Goal: Task Accomplishment & Management: Use online tool/utility

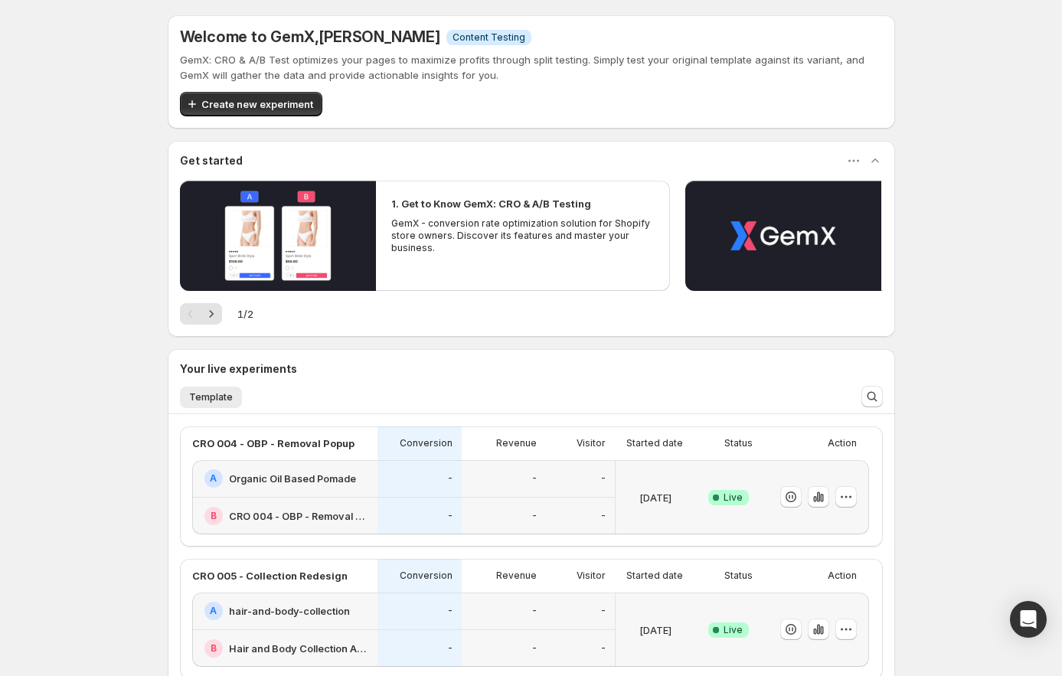
scroll to position [149, 0]
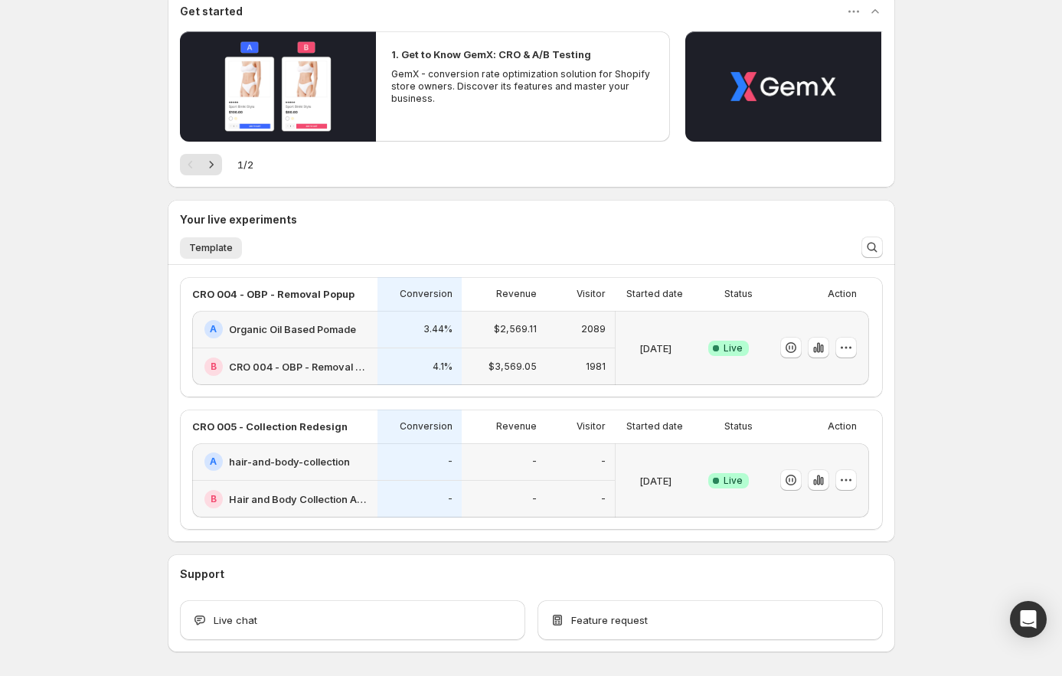
click at [986, 442] on div "Welcome to GemX , [PERSON_NAME] Info Content Testing GemX: CRO & A/B Test optim…" at bounding box center [531, 293] width 1062 height 885
click at [826, 353] on icon "button" at bounding box center [818, 347] width 15 height 15
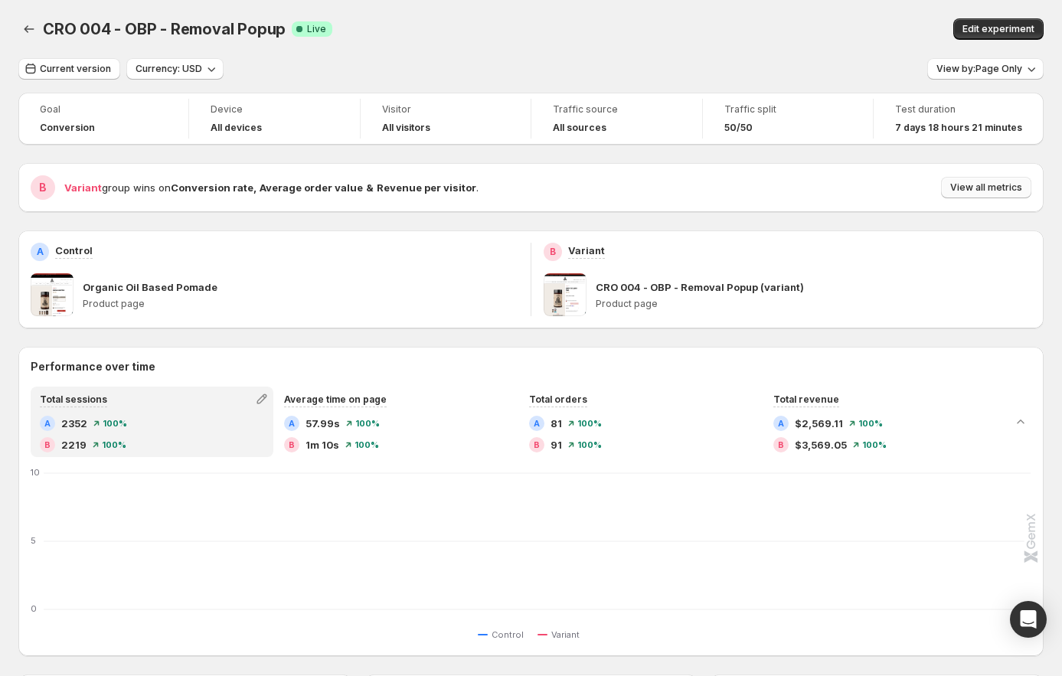
click at [991, 188] on span "View all metrics" at bounding box center [987, 188] width 72 height 12
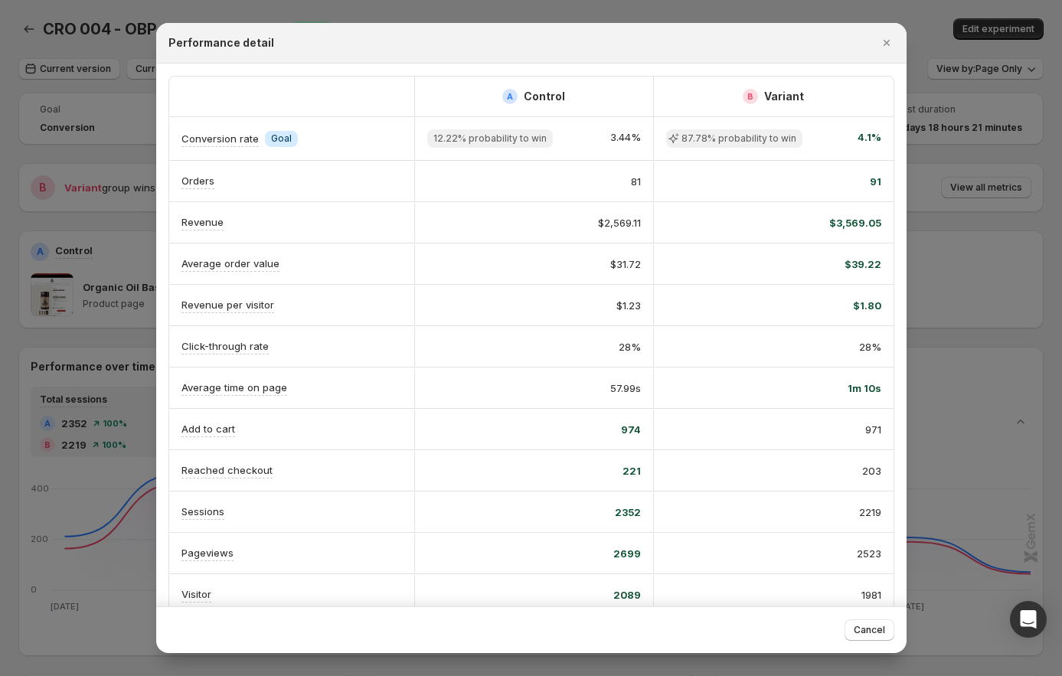
click at [928, 284] on div at bounding box center [531, 338] width 1062 height 676
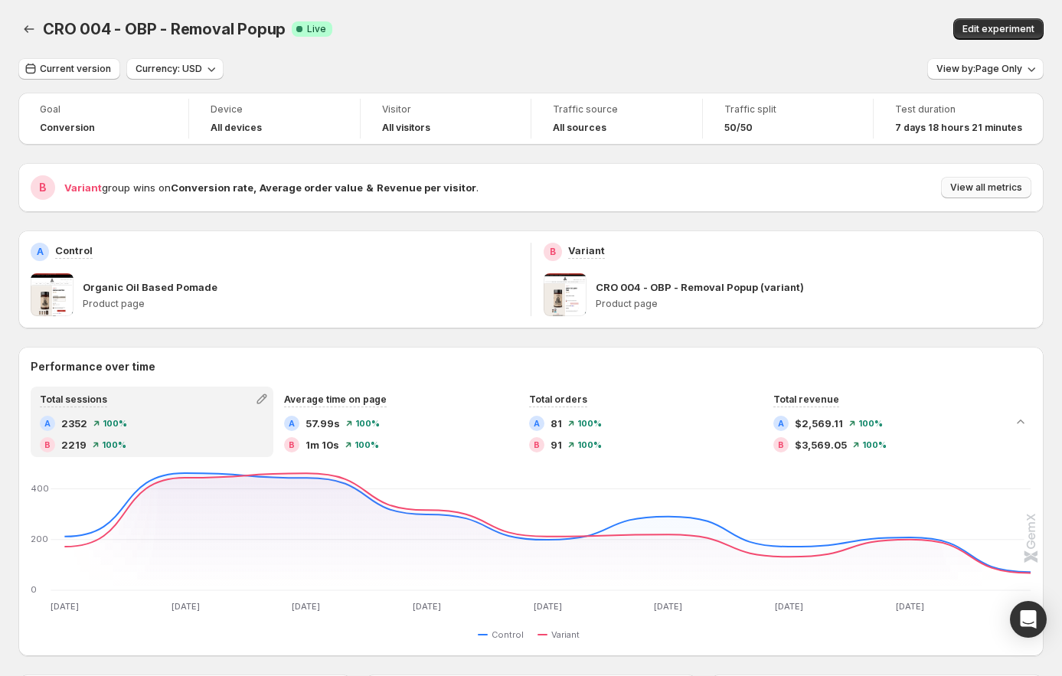
click at [958, 190] on button "View all metrics" at bounding box center [986, 187] width 90 height 21
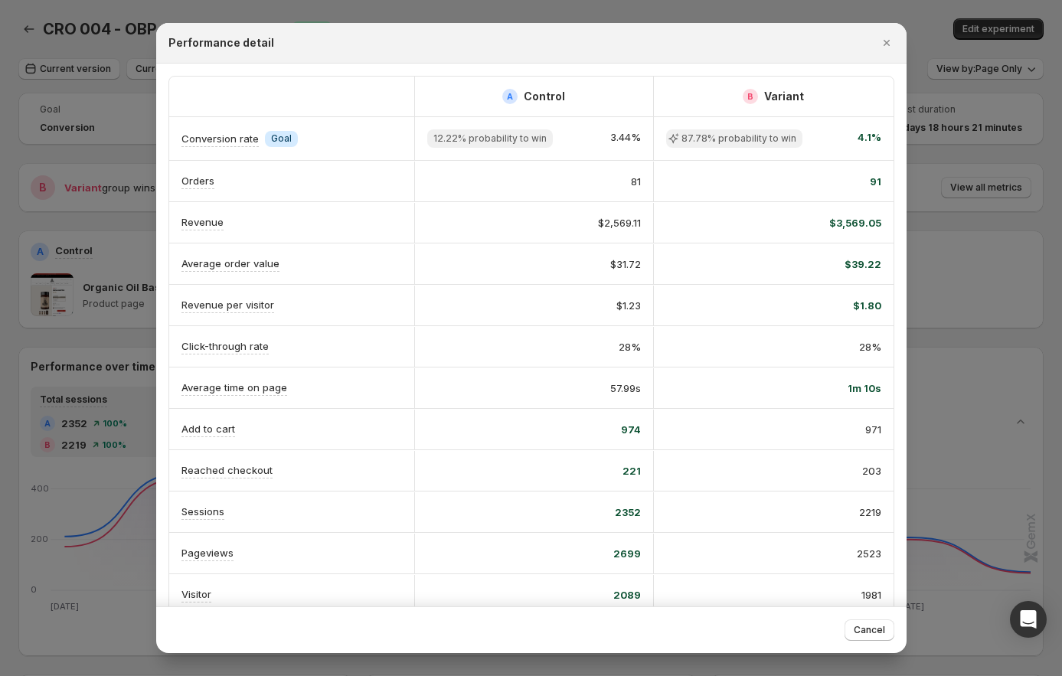
click at [955, 236] on div at bounding box center [531, 338] width 1062 height 676
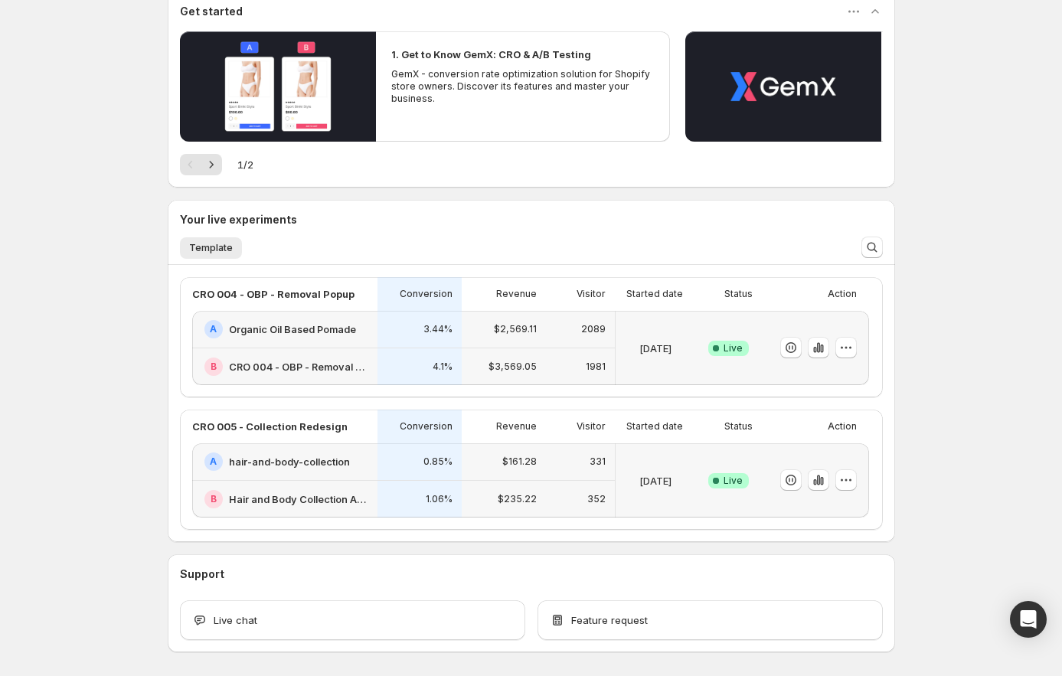
scroll to position [208, 0]
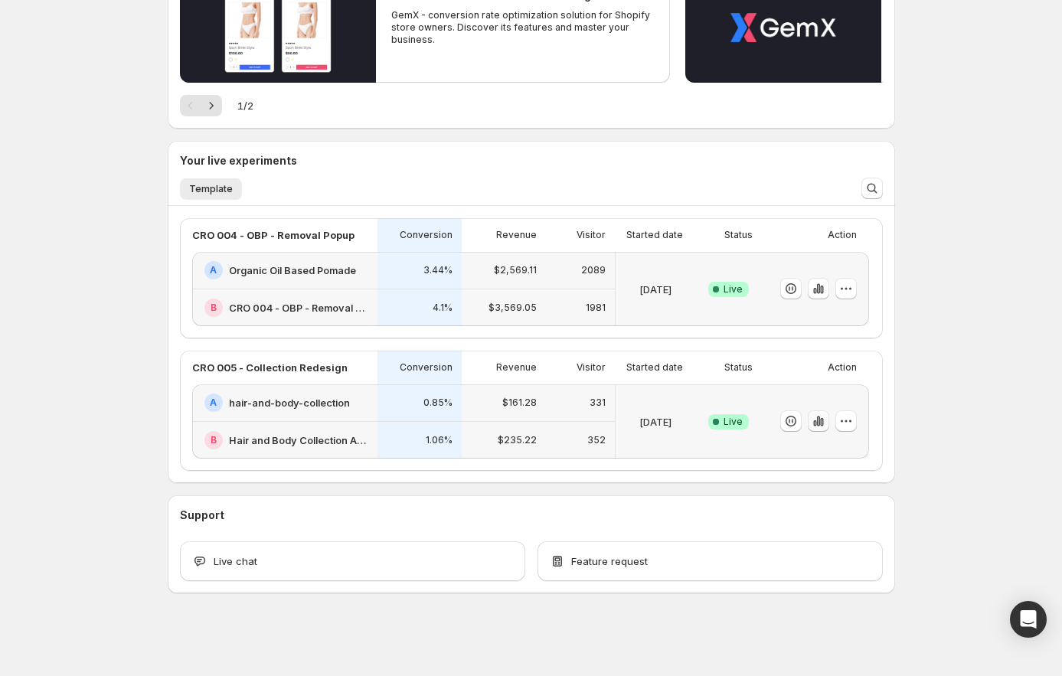
click at [826, 422] on icon "button" at bounding box center [818, 421] width 15 height 15
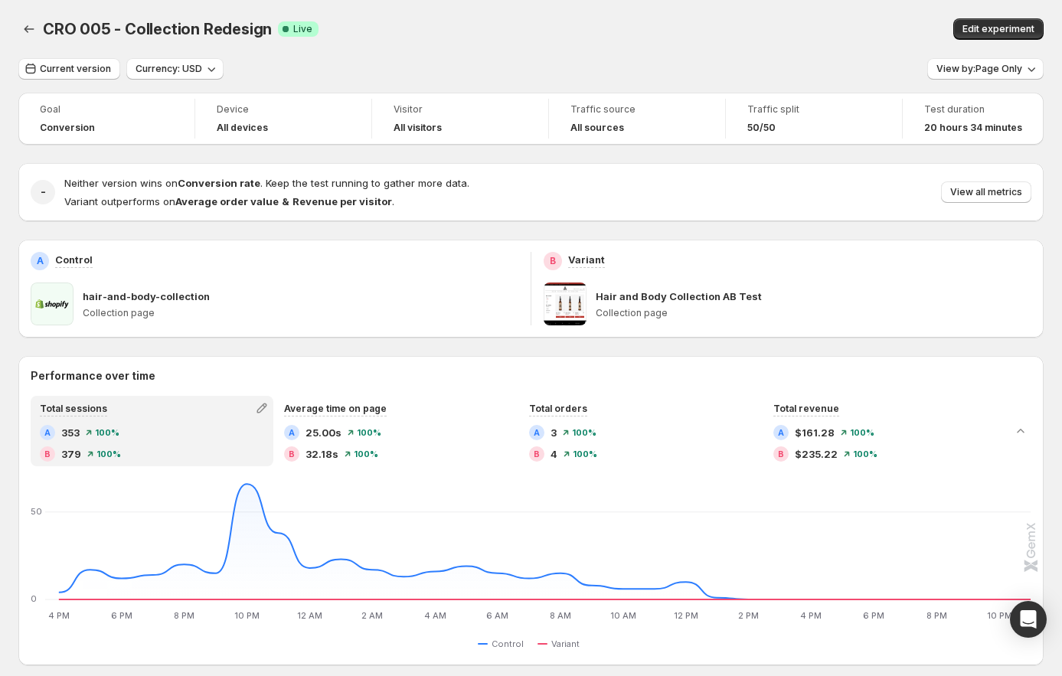
click at [967, 83] on div "Current version Currency: USD View by: Page Only Goal Conversion Device All dev…" at bounding box center [531, 665] width 1026 height 1215
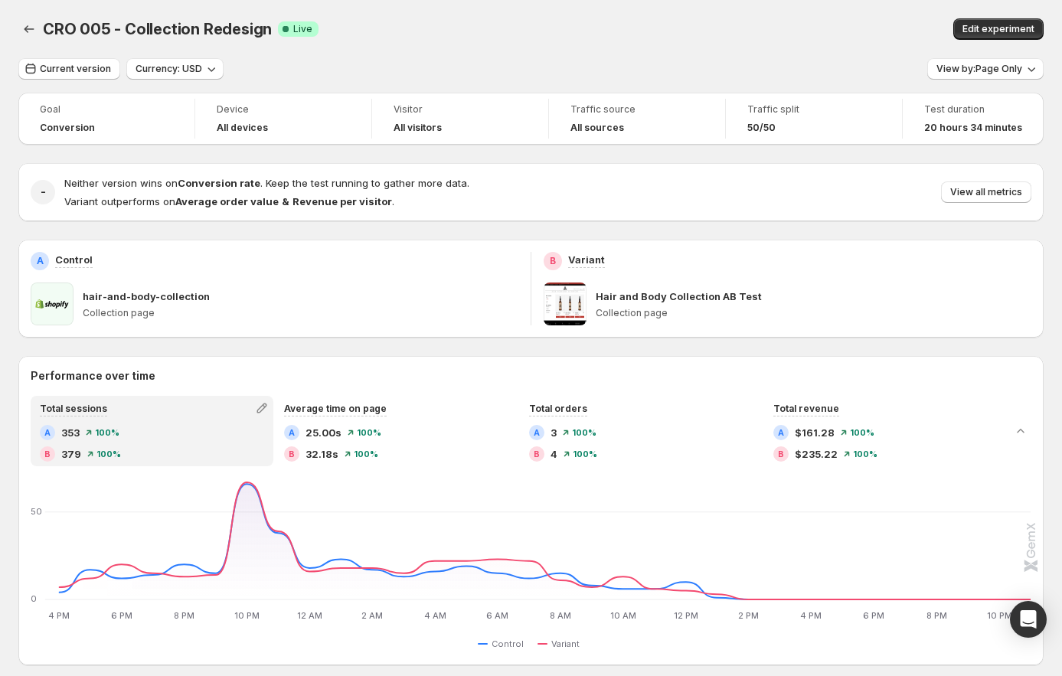
click at [980, 80] on div "Current version Currency: USD View by: Page Only Goal Conversion Device All dev…" at bounding box center [531, 665] width 1026 height 1215
click at [981, 70] on span "View by: Page Only" at bounding box center [980, 69] width 86 height 12
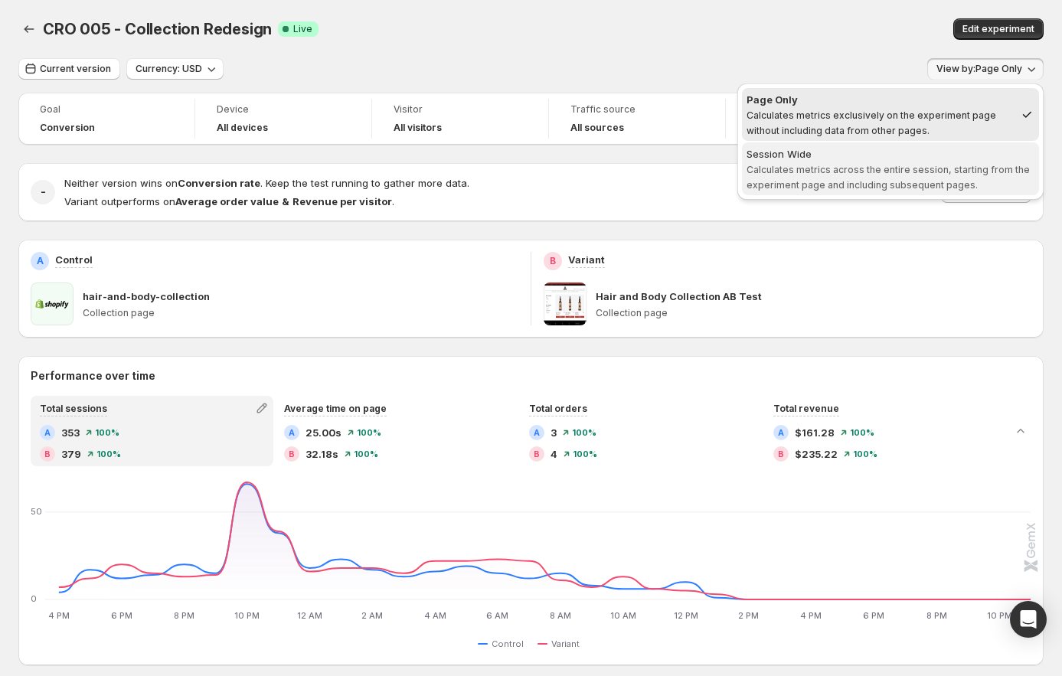
click at [843, 169] on span "Calculates metrics across the entire session, starting from the experiment page…" at bounding box center [888, 177] width 283 height 27
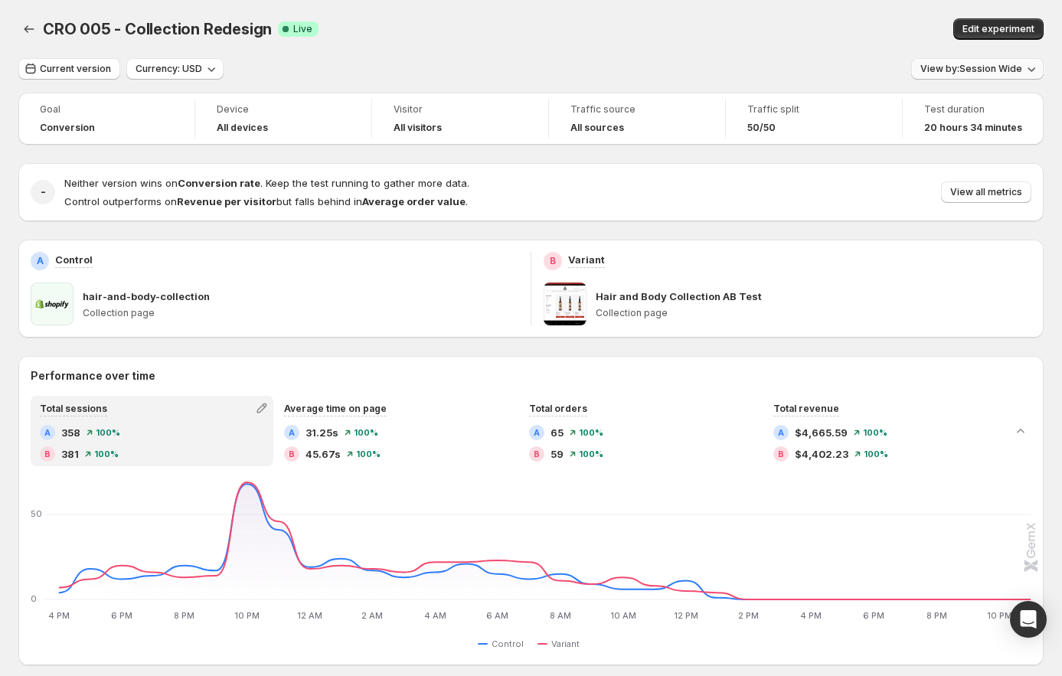
click at [989, 68] on span "View by: Session Wide" at bounding box center [972, 69] width 102 height 12
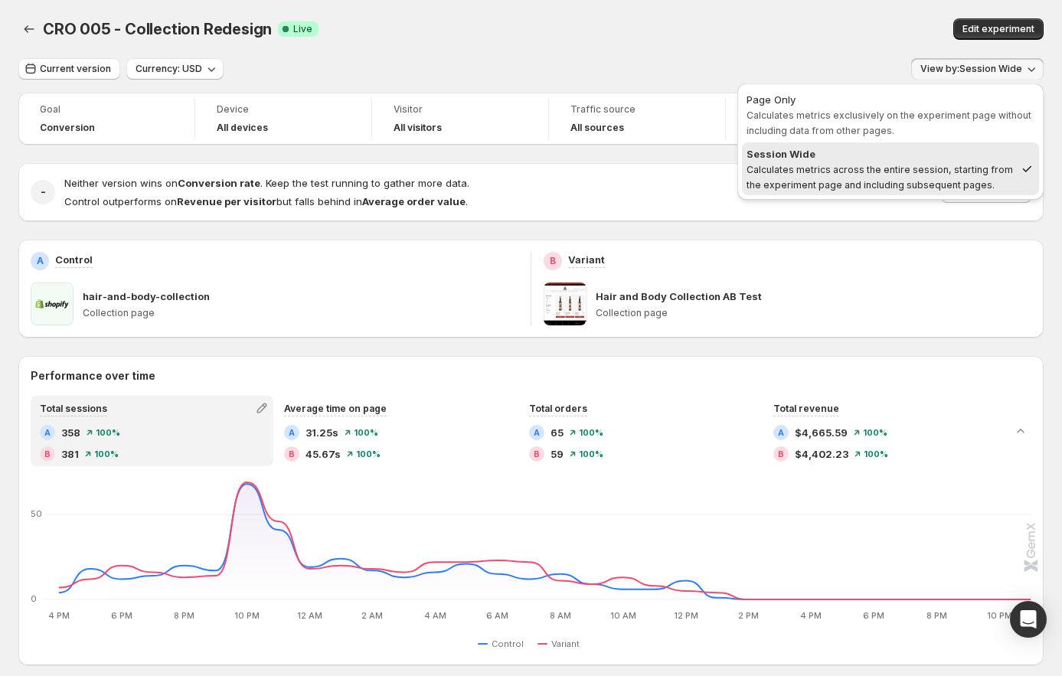
click at [864, 65] on div "Current version Currency: USD View by: Session Wide" at bounding box center [531, 69] width 1026 height 22
